Goal: Register for event/course

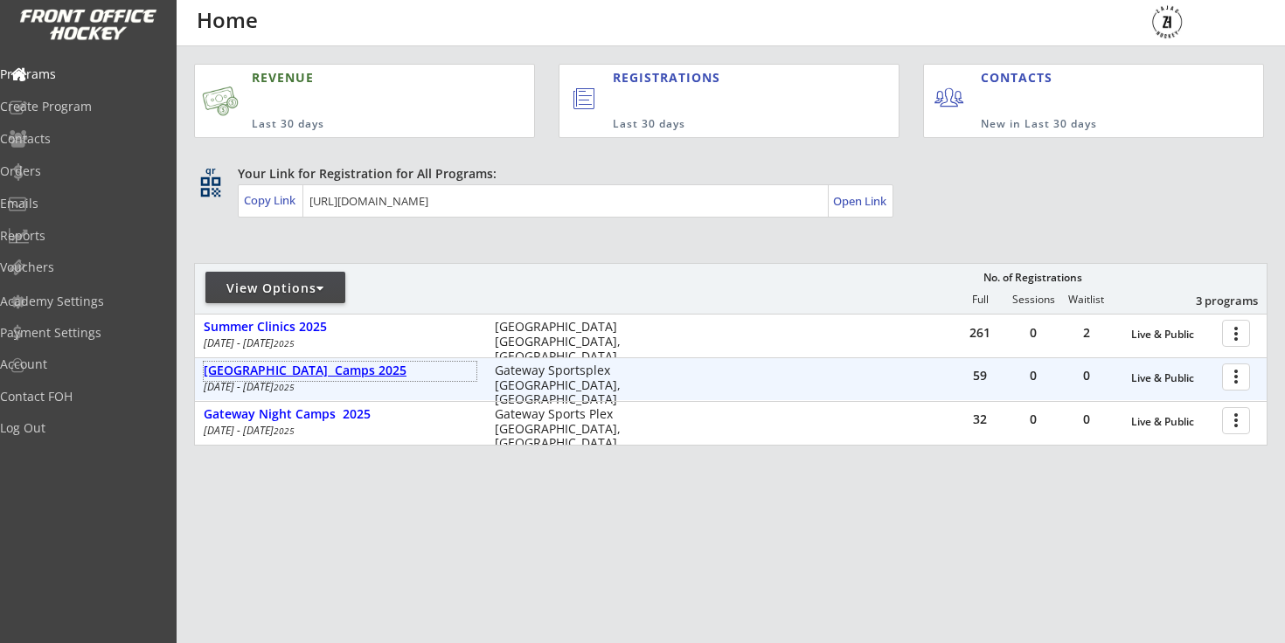
click at [279, 371] on div "[GEOGRAPHIC_DATA] Camps 2025" at bounding box center [340, 371] width 273 height 15
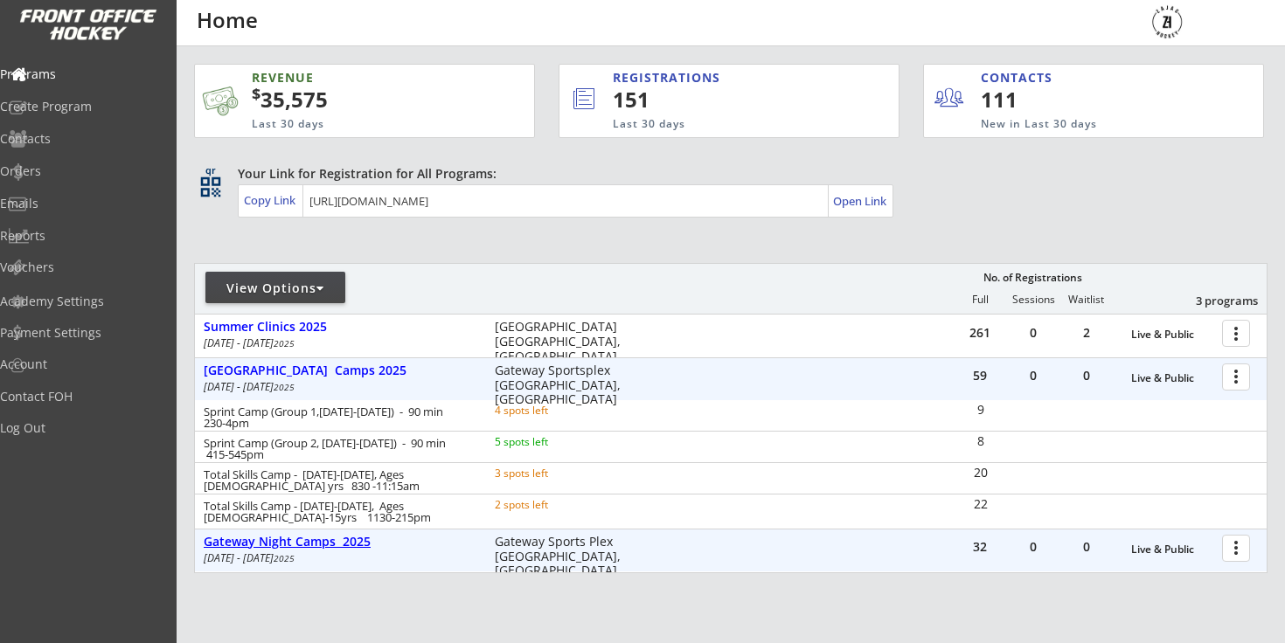
click at [341, 538] on div "Gateway Night Camps 2025" at bounding box center [340, 542] width 273 height 15
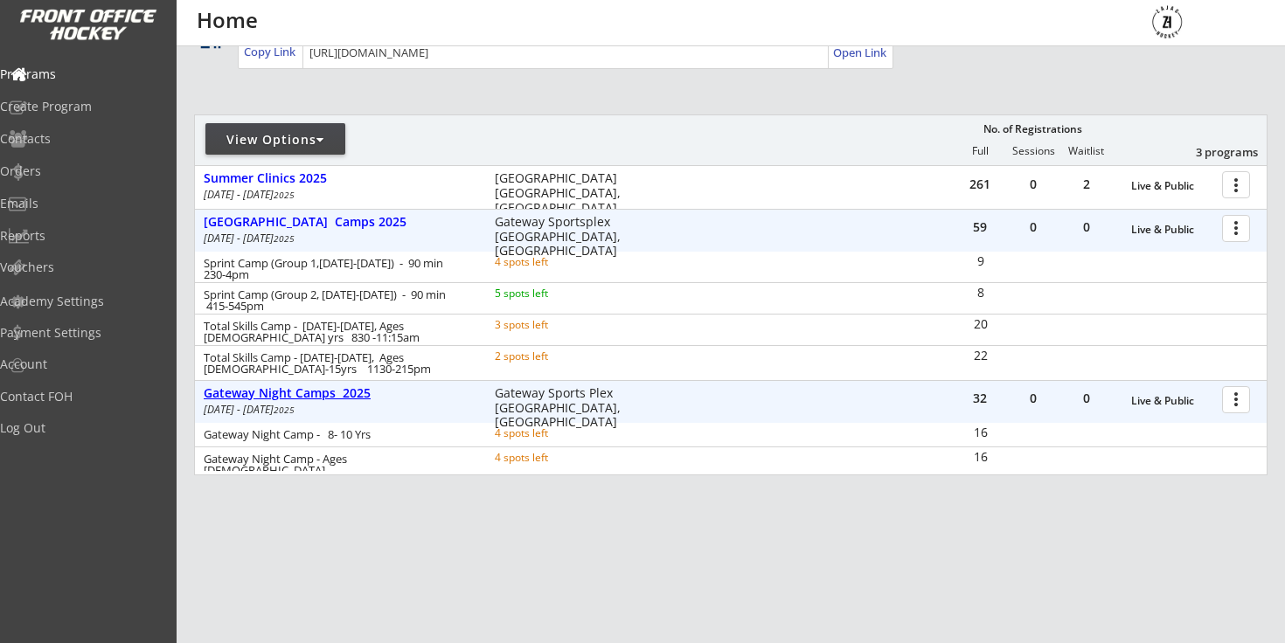
scroll to position [149, 0]
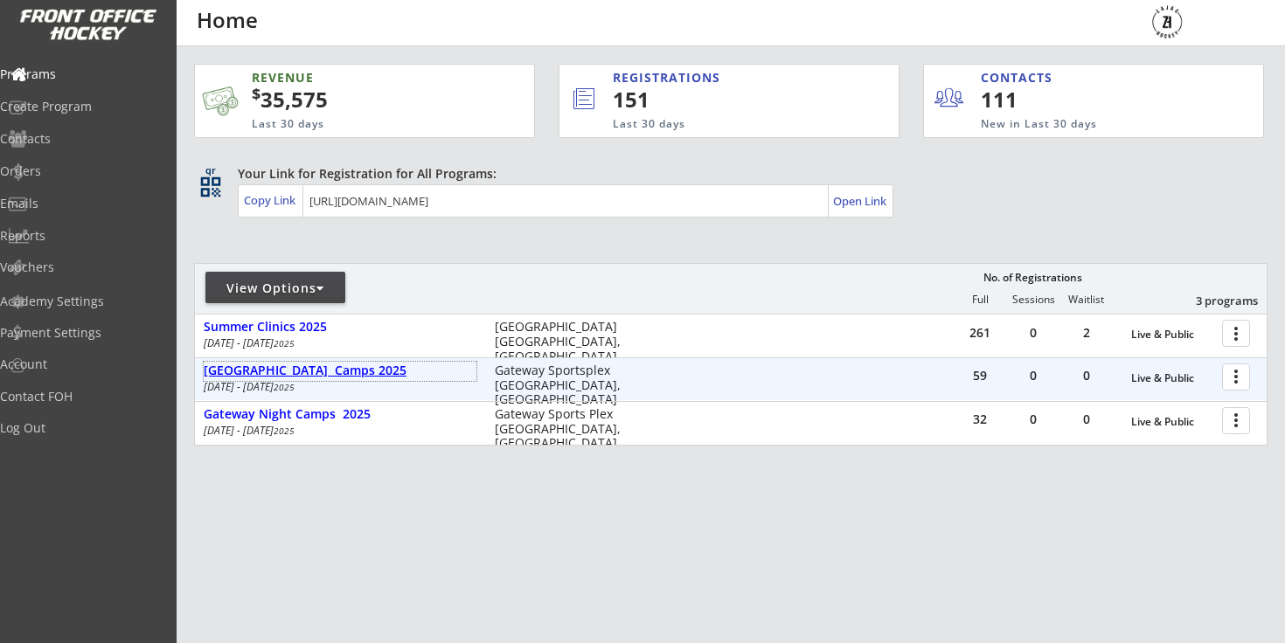
click at [253, 369] on div "[GEOGRAPHIC_DATA] Camps 2025" at bounding box center [340, 371] width 273 height 15
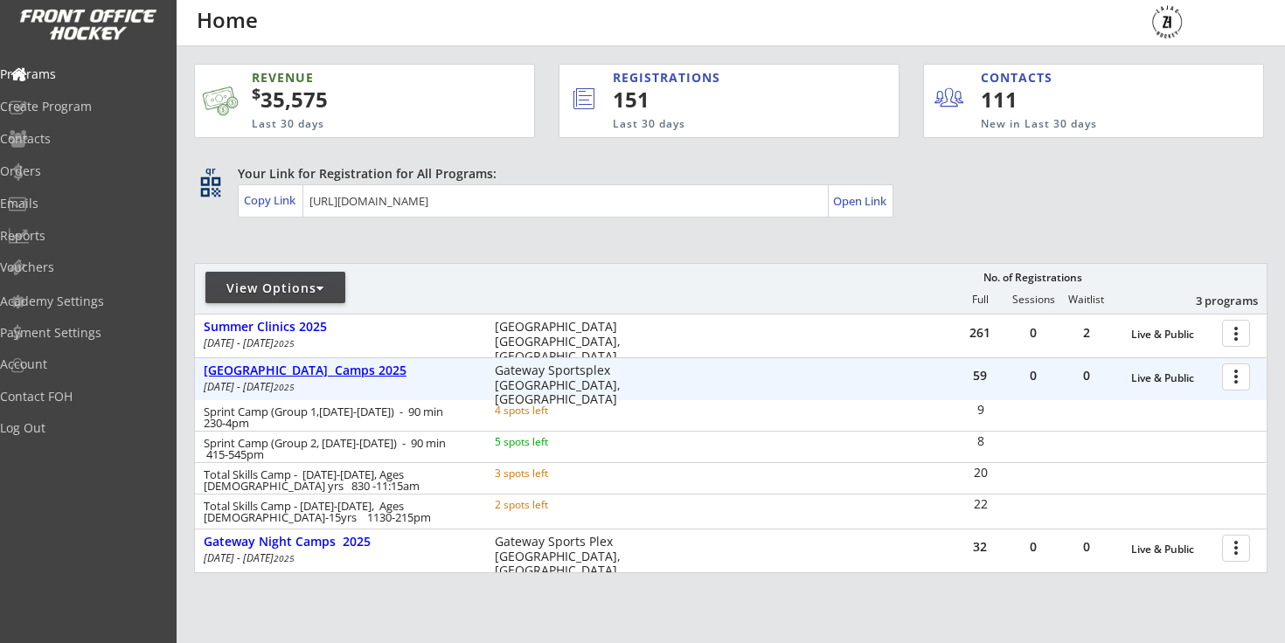
click at [253, 369] on div "[GEOGRAPHIC_DATA] Camps 2025" at bounding box center [340, 371] width 273 height 15
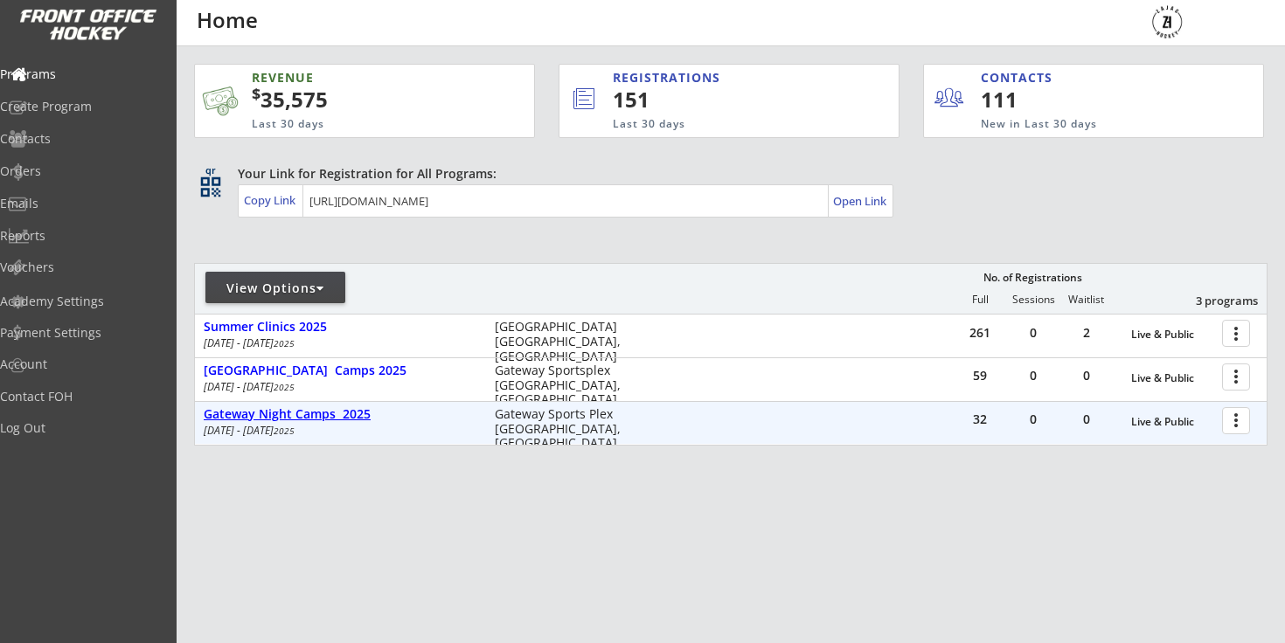
click at [243, 419] on div "Gateway Night Camps 2025" at bounding box center [340, 414] width 273 height 15
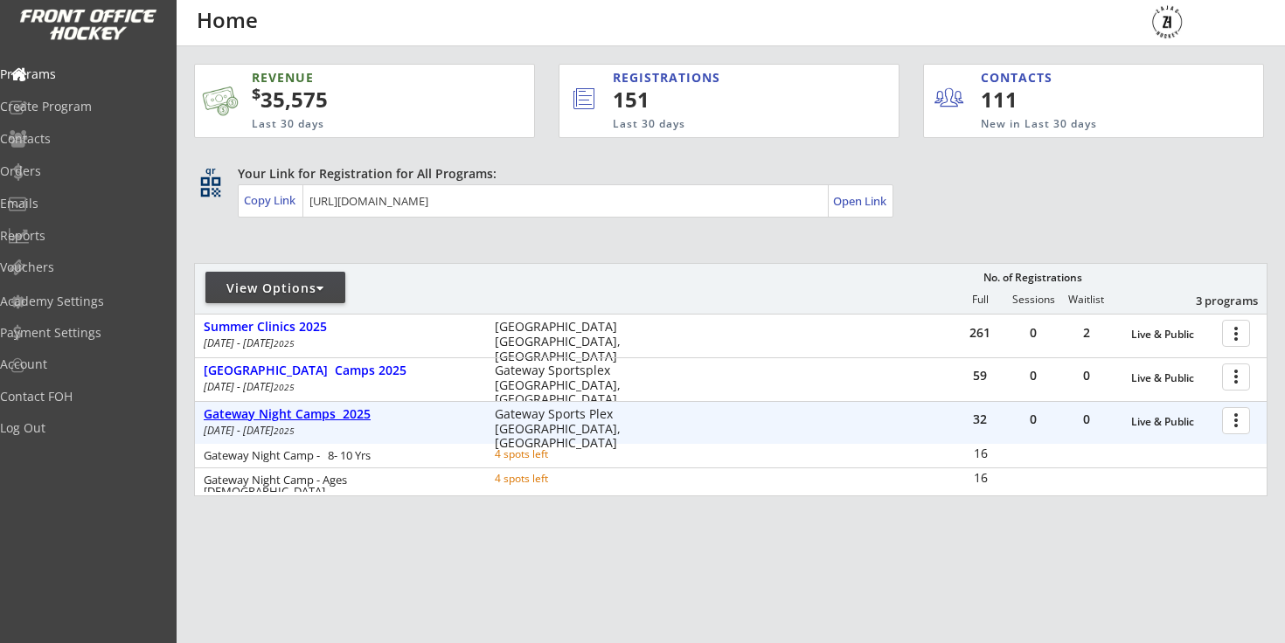
click at [243, 420] on div "Gateway Night Camps 2025" at bounding box center [340, 414] width 273 height 15
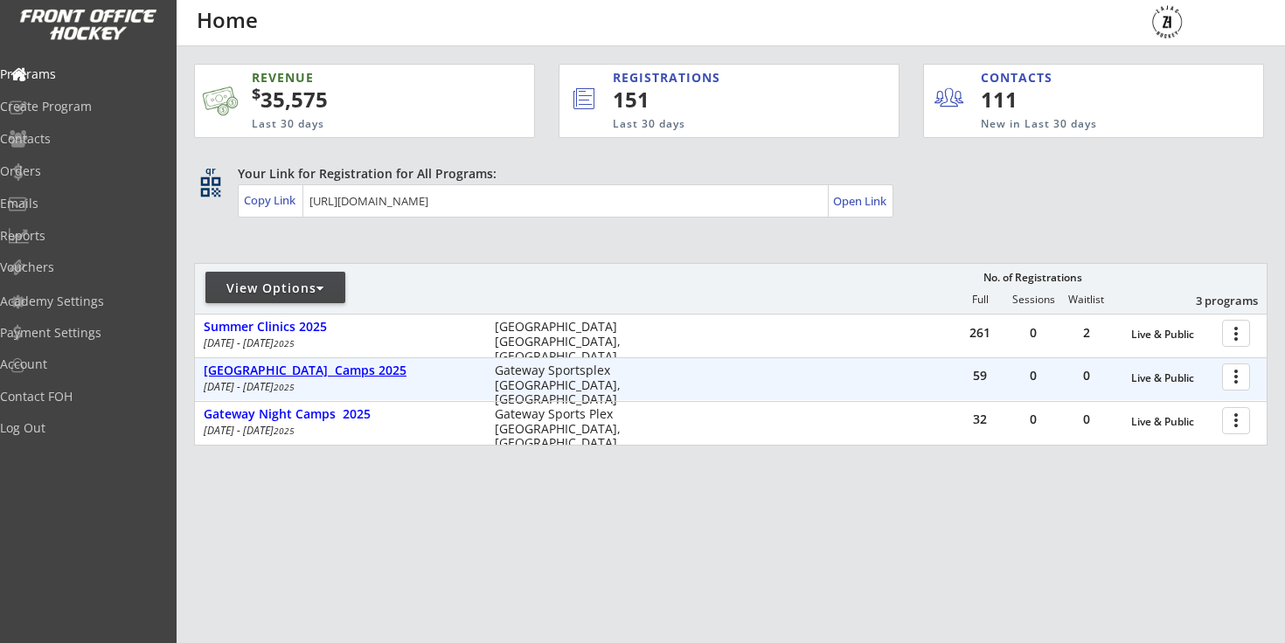
click at [280, 366] on div "[GEOGRAPHIC_DATA] Camps 2025" at bounding box center [340, 371] width 273 height 15
